Goal: Task Accomplishment & Management: Complete application form

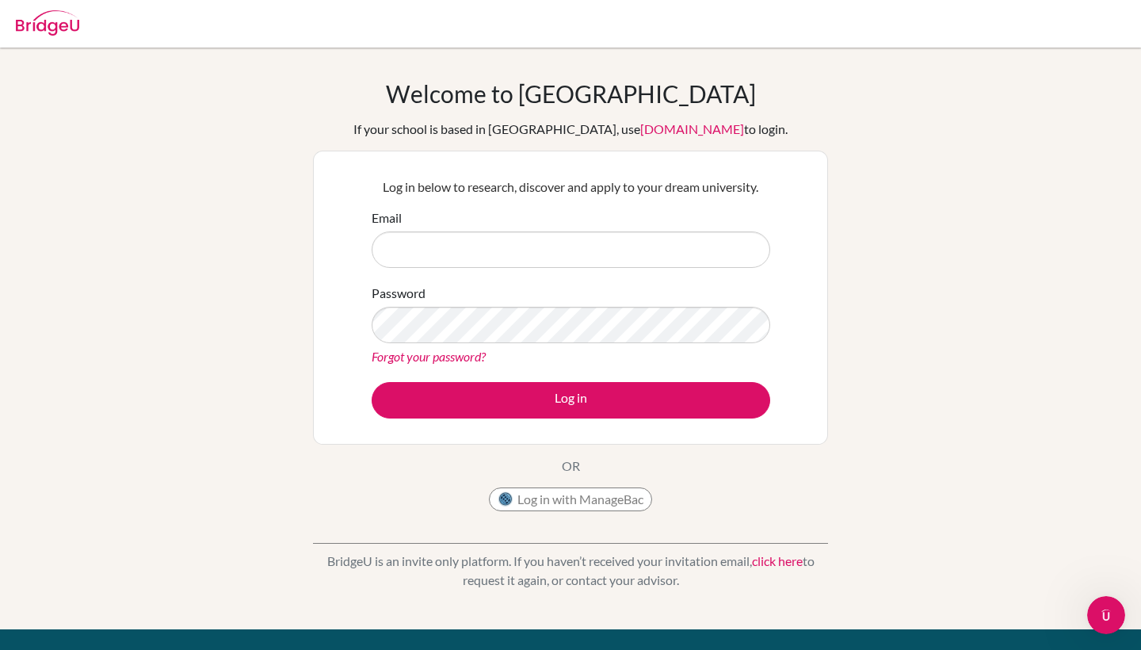
click at [747, 250] on input "Email" at bounding box center [571, 249] width 399 height 36
click at [634, 250] on input "Email" at bounding box center [571, 249] width 399 height 36
type input "[EMAIL_ADDRESS][DOMAIN_NAME]"
click at [571, 399] on button "Log in" at bounding box center [571, 400] width 399 height 36
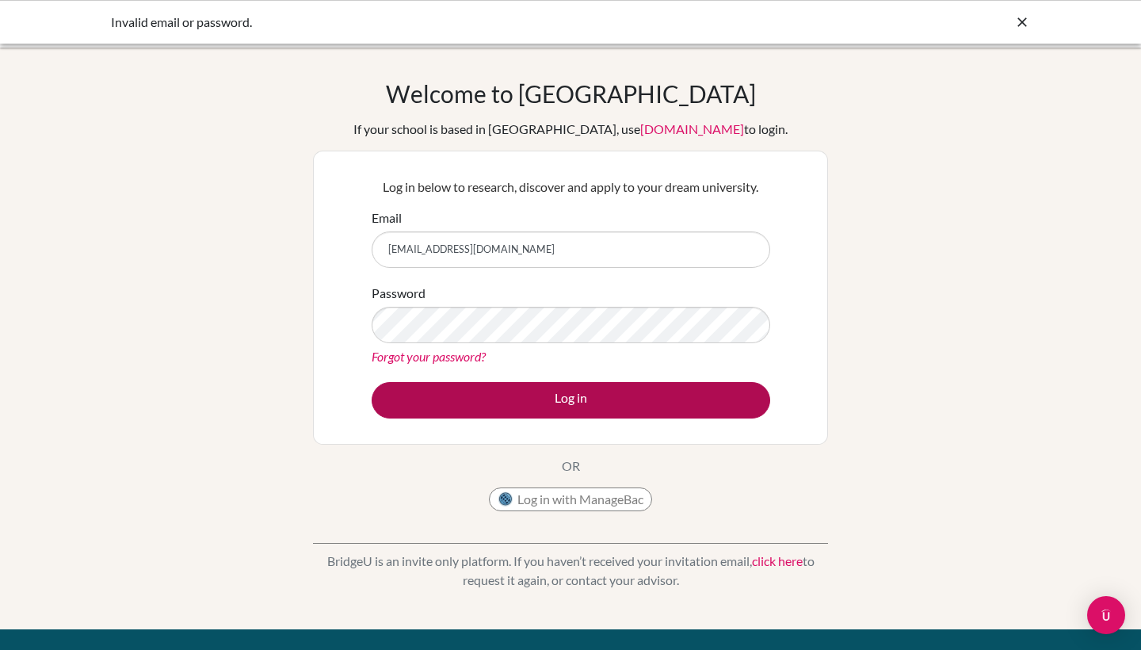
click at [500, 410] on button "Log in" at bounding box center [571, 400] width 399 height 36
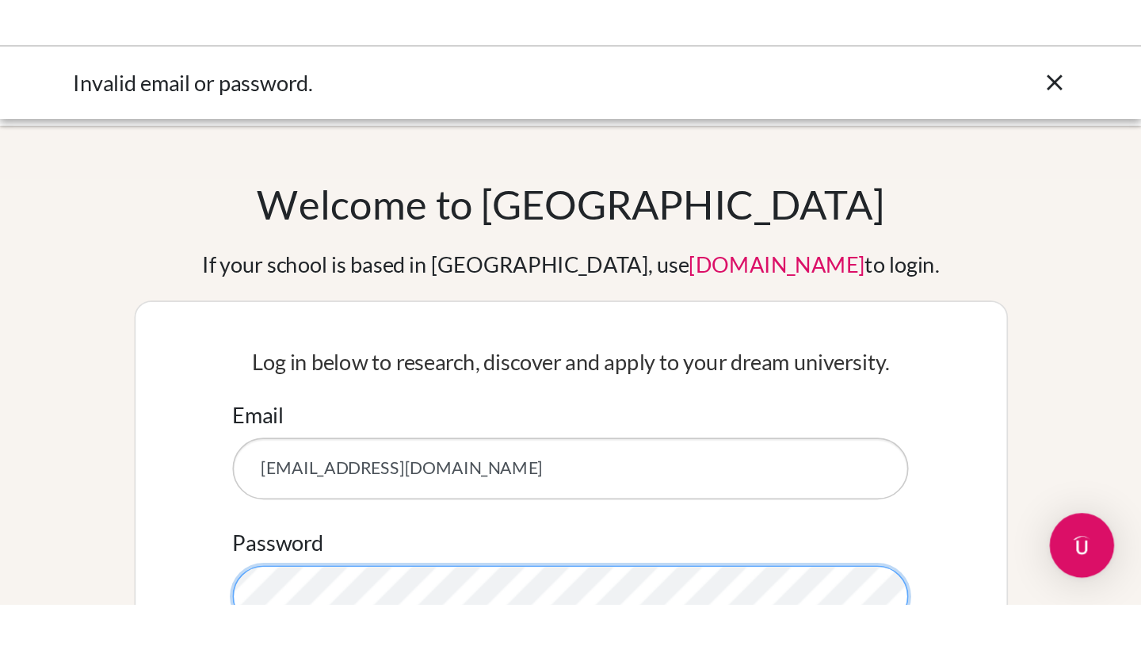
scroll to position [2, 0]
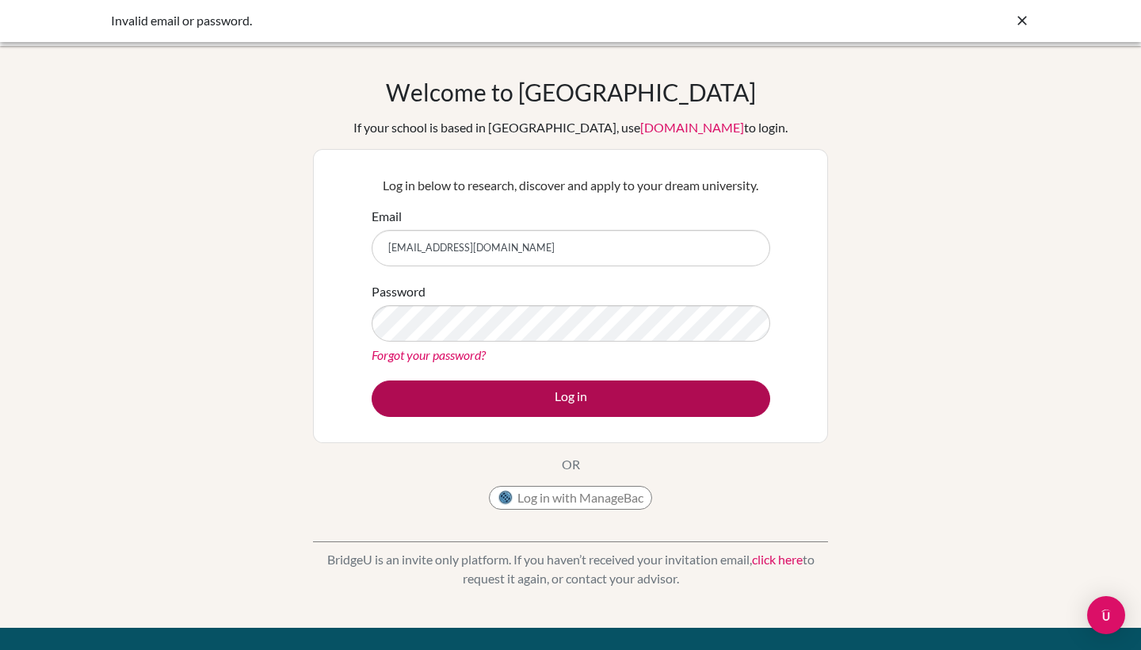
click at [688, 408] on button "Log in" at bounding box center [571, 398] width 399 height 36
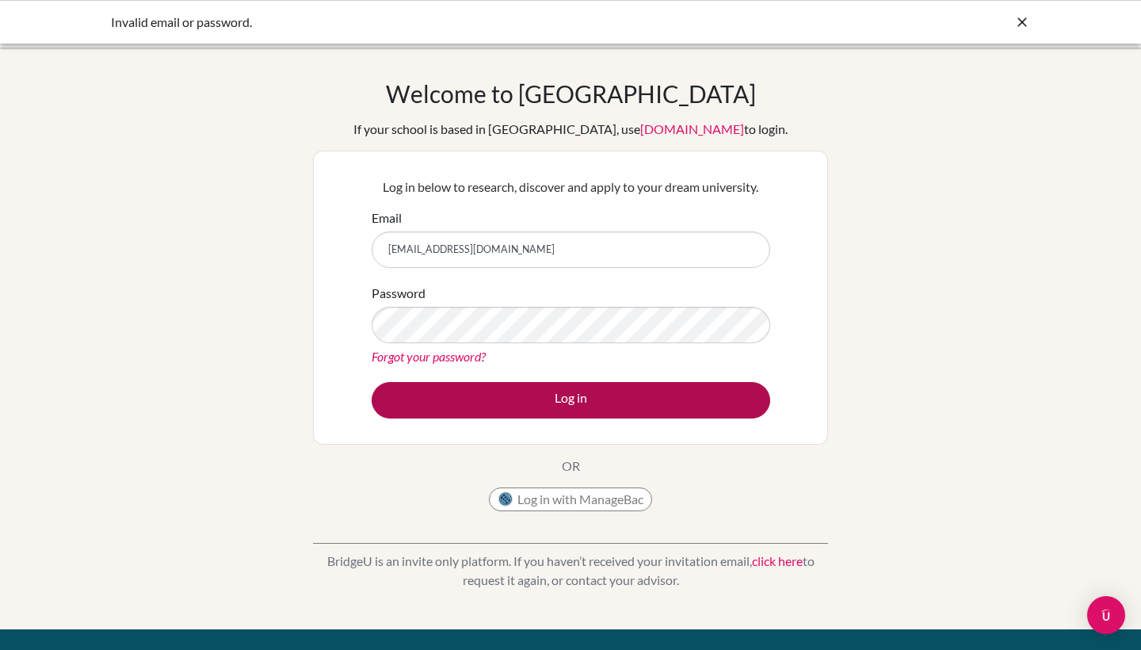
click at [650, 411] on button "Log in" at bounding box center [571, 400] width 399 height 36
click at [478, 398] on button "Log in" at bounding box center [571, 400] width 399 height 36
click at [531, 397] on button "Log in" at bounding box center [571, 400] width 399 height 36
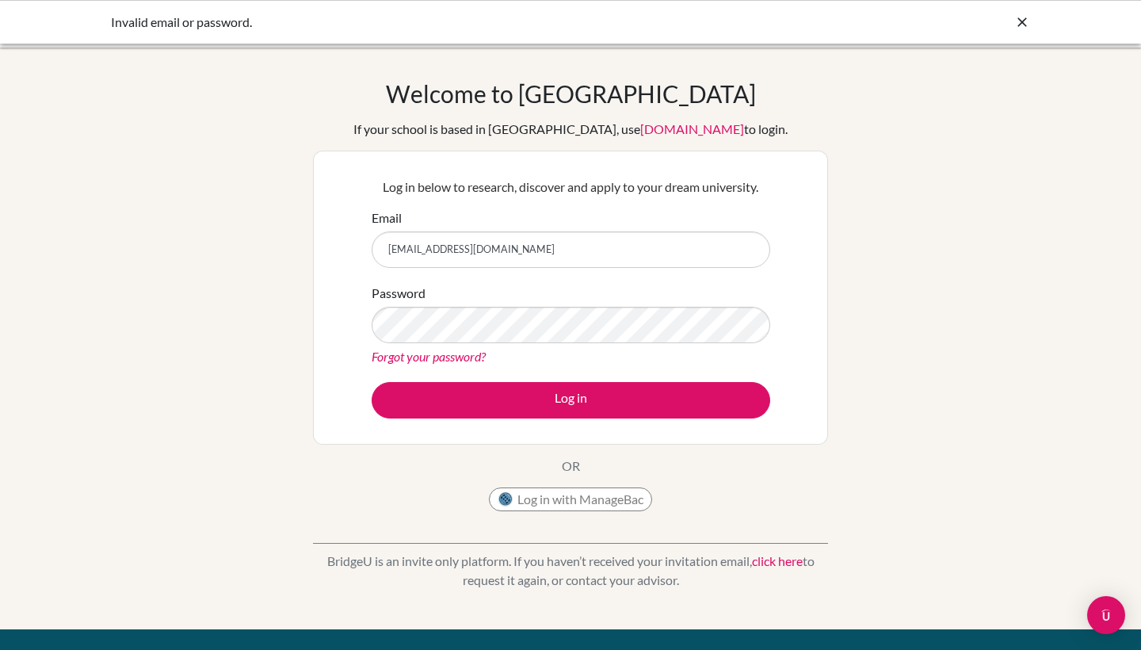
click at [529, 132] on div "If your school is based in [GEOGRAPHIC_DATA], use [DOMAIN_NAME] to login." at bounding box center [570, 129] width 434 height 19
